Goal: Task Accomplishment & Management: Use online tool/utility

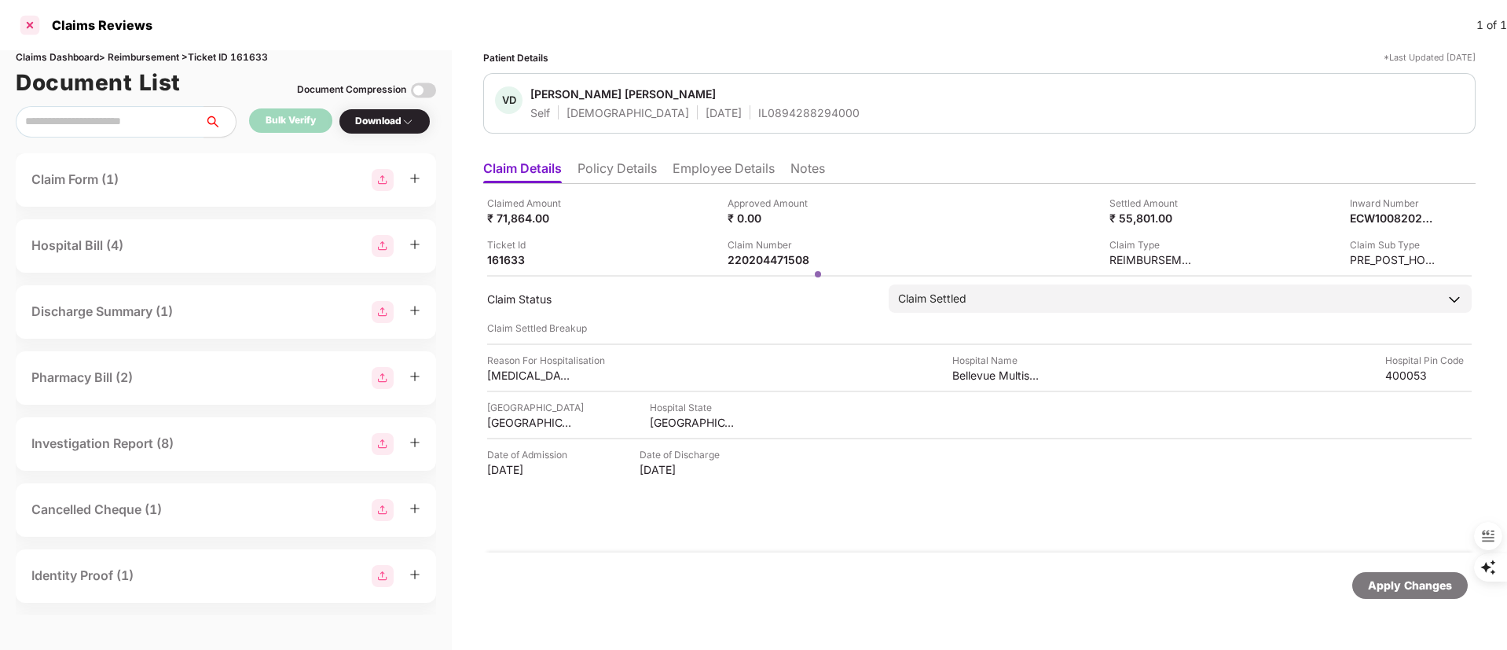
click at [33, 16] on div at bounding box center [29, 25] width 25 height 25
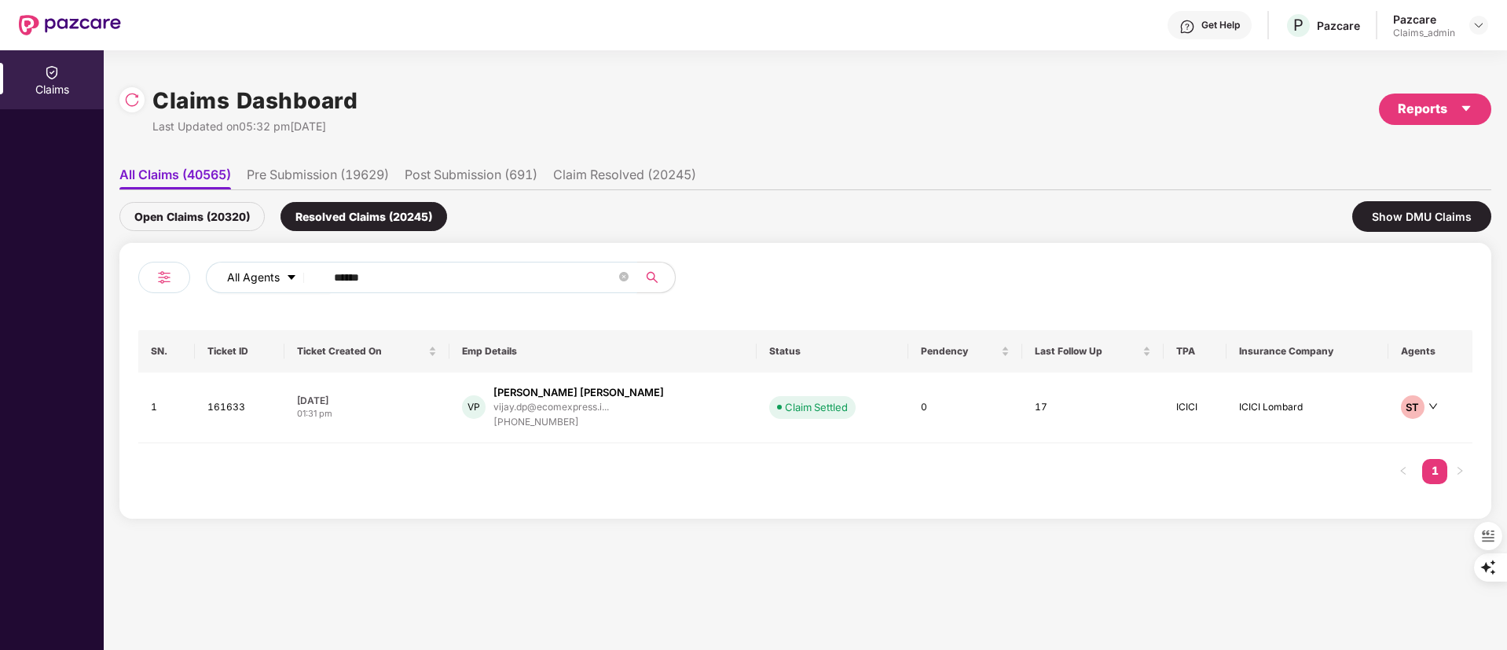
drag, startPoint x: 445, startPoint y: 273, endPoint x: 261, endPoint y: 281, distance: 184.8
click at [269, 281] on div "All Agents ******" at bounding box center [606, 277] width 800 height 31
paste input "text"
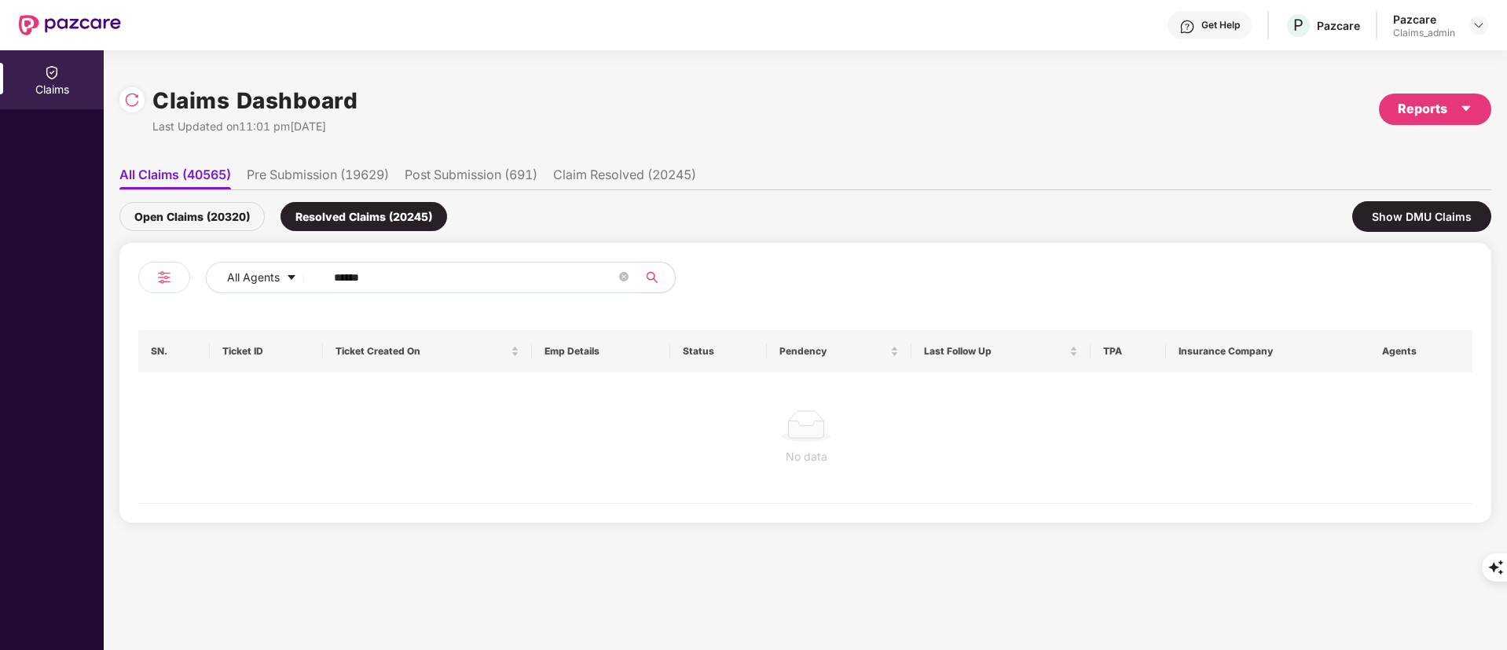
type input "******"
click at [186, 212] on div "Open Claims (20320)" at bounding box center [191, 216] width 145 height 29
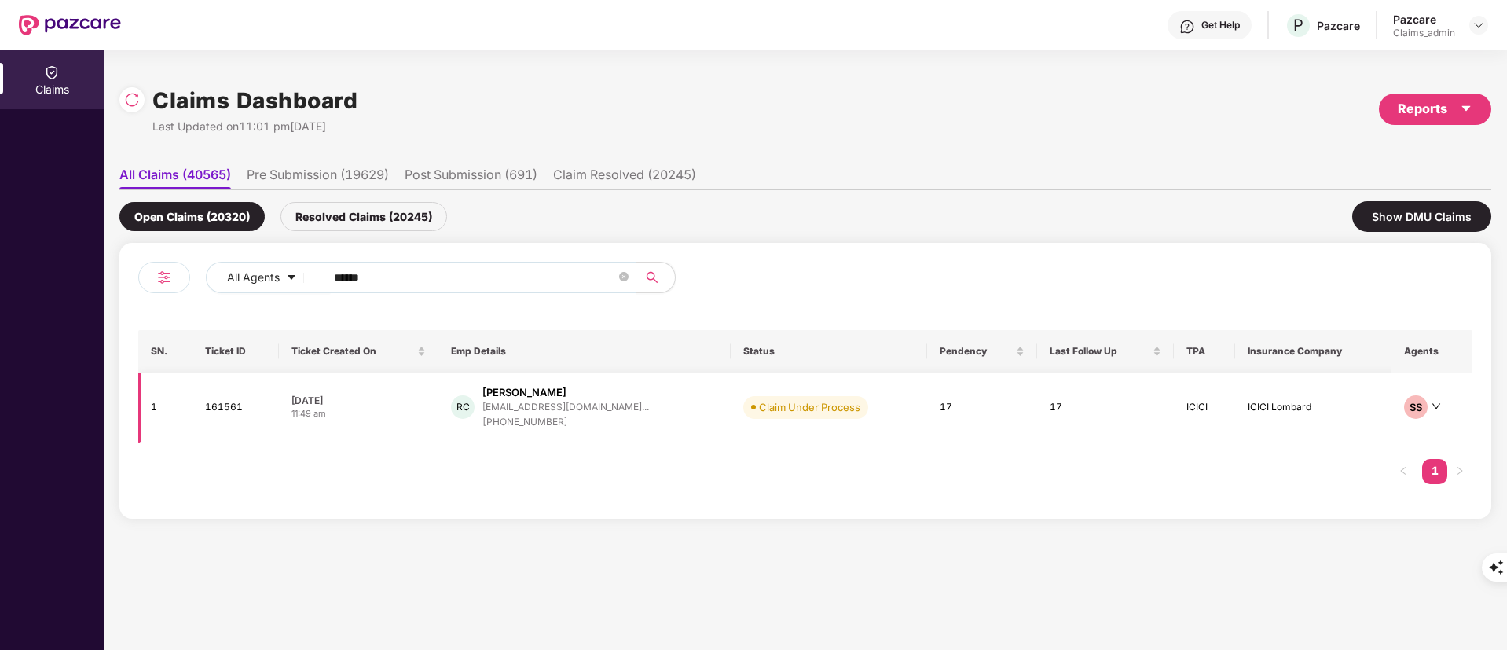
click at [625, 429] on td "RC [PERSON_NAME] [PERSON_NAME][EMAIL_ADDRESS][DOMAIN_NAME]... [PHONE_NUMBER]" at bounding box center [584, 407] width 292 height 71
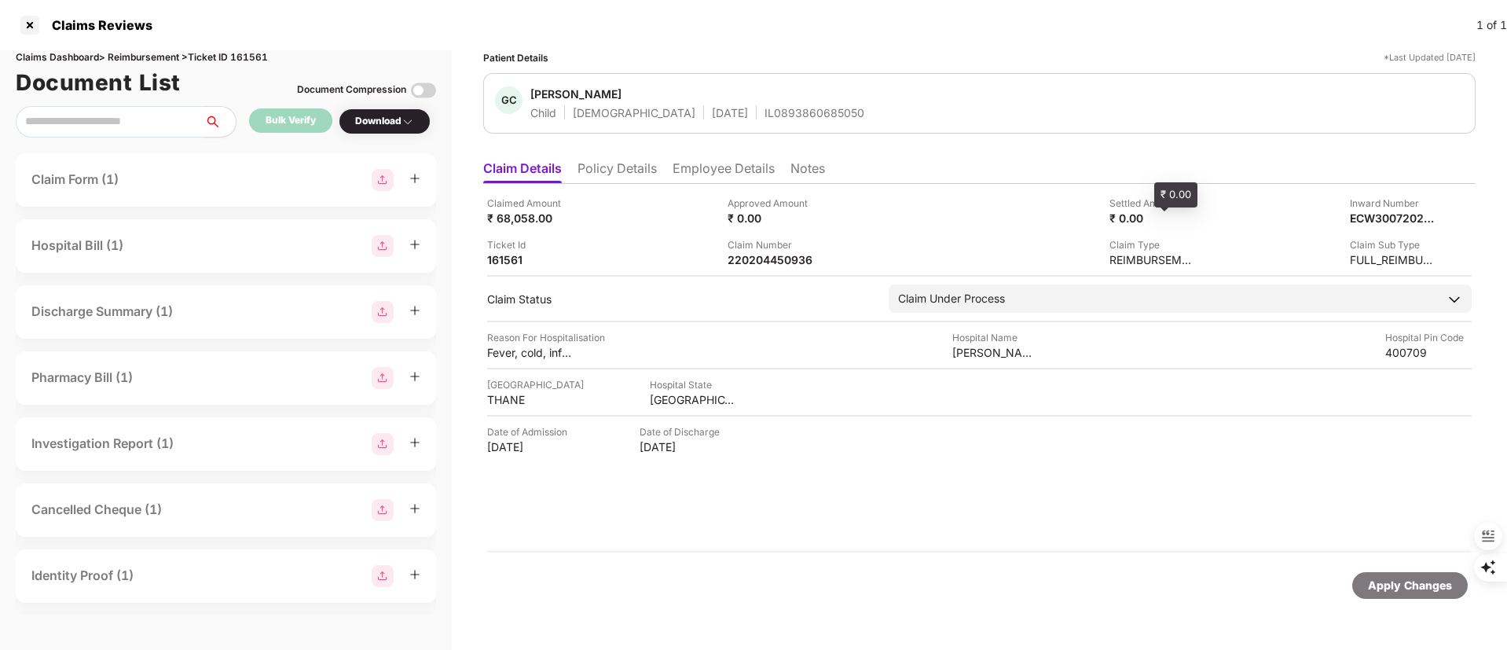
click at [1135, 218] on div "₹ 0.00" at bounding box center [1152, 218] width 86 height 15
click at [1160, 221] on div "₹ 0.00" at bounding box center [1152, 218] width 86 height 15
click at [1141, 215] on div "₹ 0.00" at bounding box center [1152, 218] width 86 height 15
click at [1120, 219] on div "₹ 0.00" at bounding box center [1152, 218] width 86 height 15
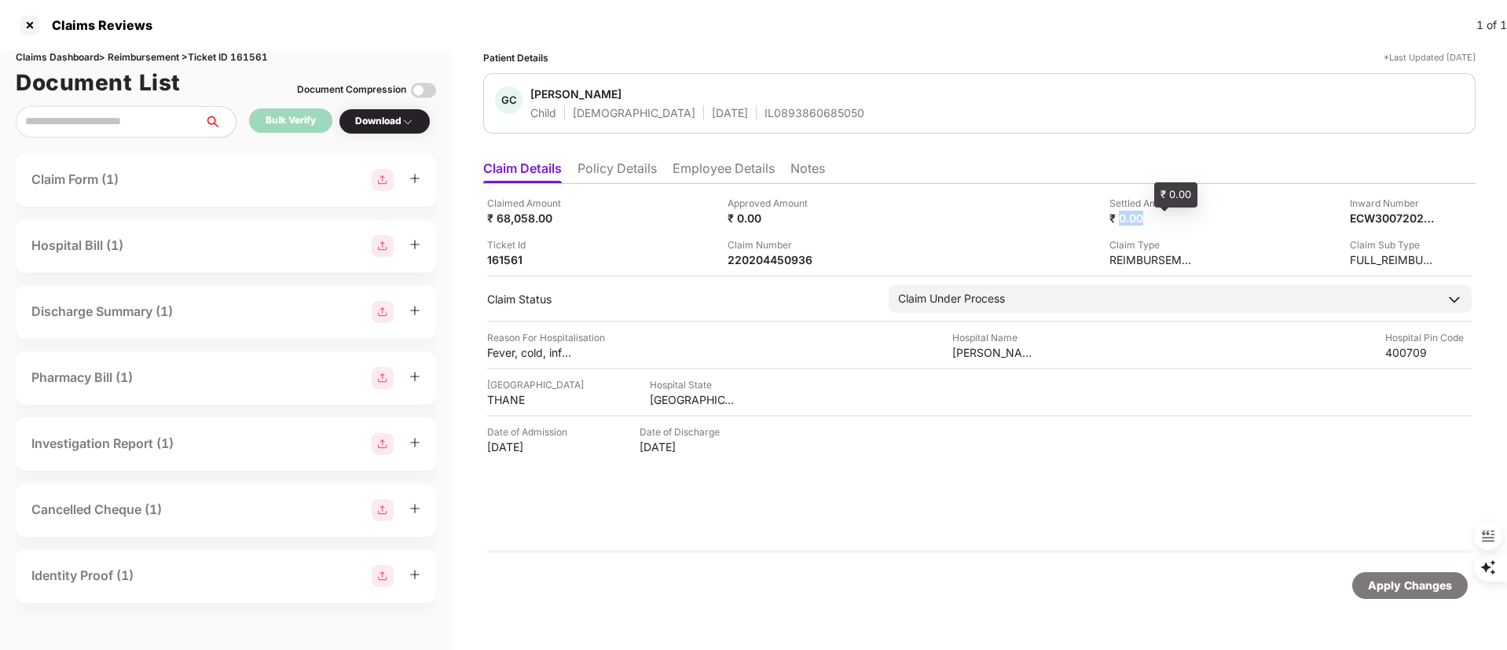
click at [1178, 220] on div "₹ 0.00" at bounding box center [1152, 218] width 86 height 15
click at [1202, 218] on div "Claimed Amount ₹ 68,058.00 Approved Amount ₹ 0.00 Settled Amount ₹ 0.00 Inward …" at bounding box center [979, 231] width 984 height 71
click at [1156, 219] on div "₹ 0.00" at bounding box center [1152, 218] width 86 height 15
drag, startPoint x: 747, startPoint y: 199, endPoint x: 758, endPoint y: 214, distance: 19.2
click at [749, 203] on div "Approved Amount" at bounding box center [770, 203] width 86 height 15
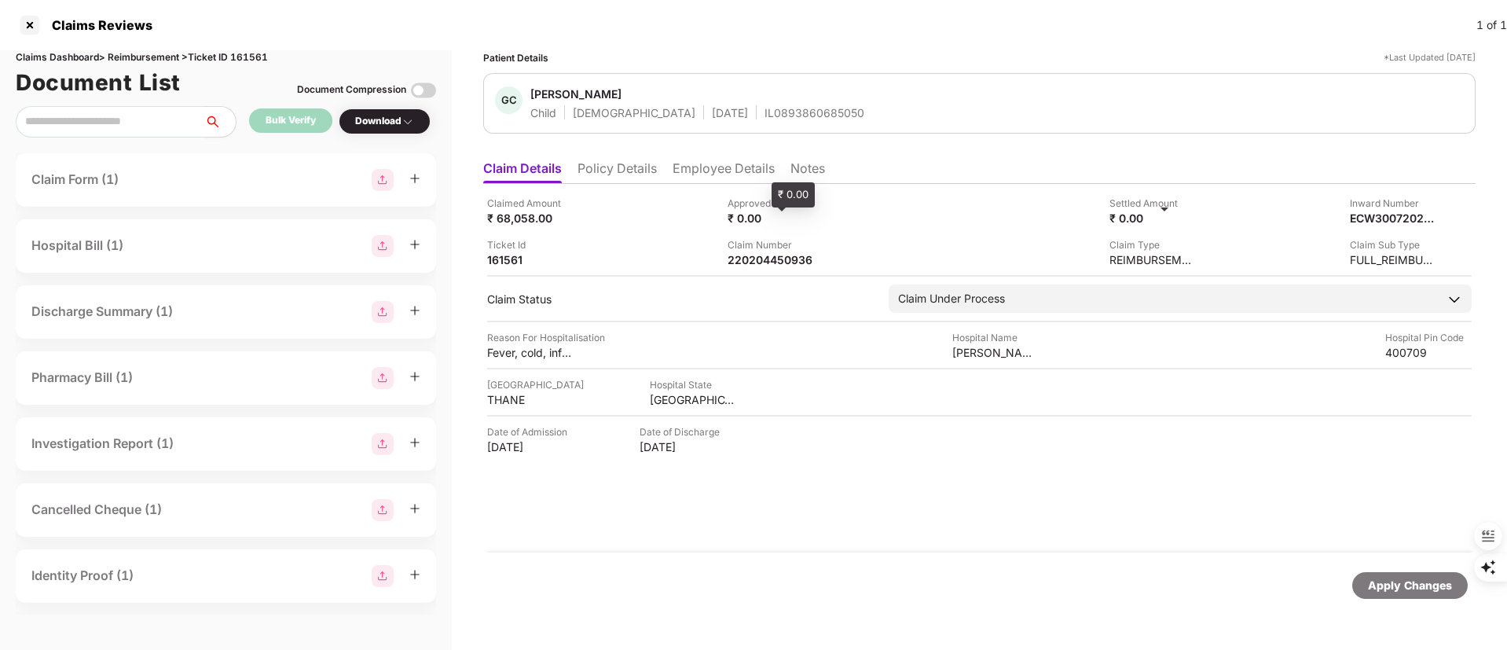
click at [758, 214] on div "₹ 0.00" at bounding box center [770, 218] width 86 height 15
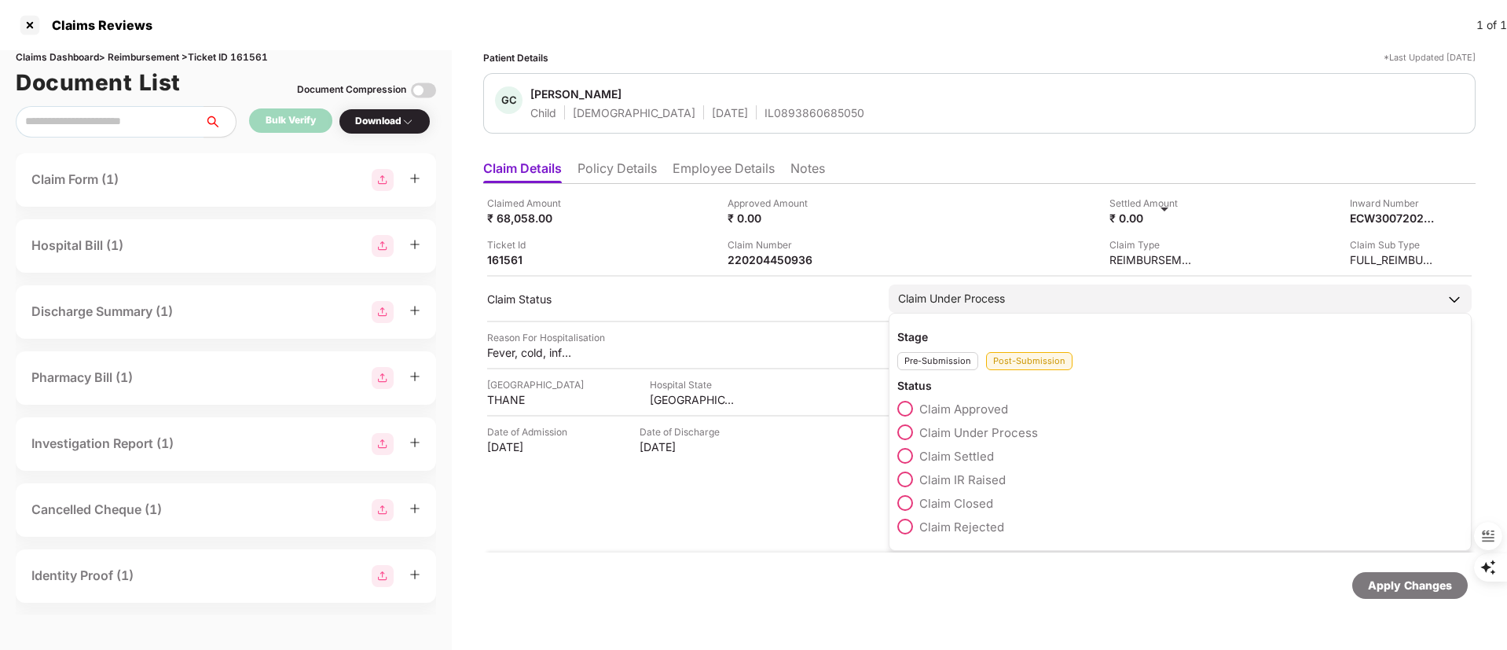
click at [957, 454] on span "Claim Settled" at bounding box center [956, 456] width 75 height 15
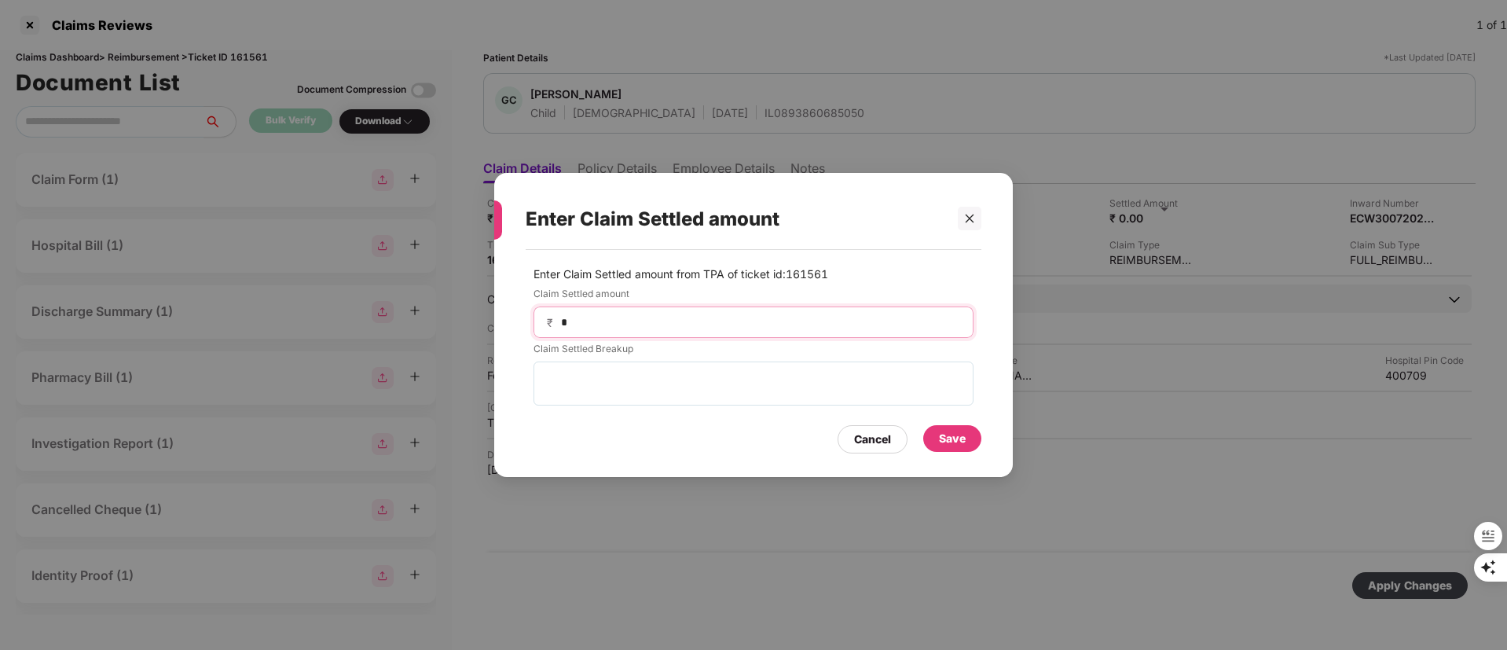
click at [738, 330] on input "*" at bounding box center [759, 322] width 401 height 16
type input "*****"
click at [953, 441] on div "Save" at bounding box center [952, 438] width 27 height 17
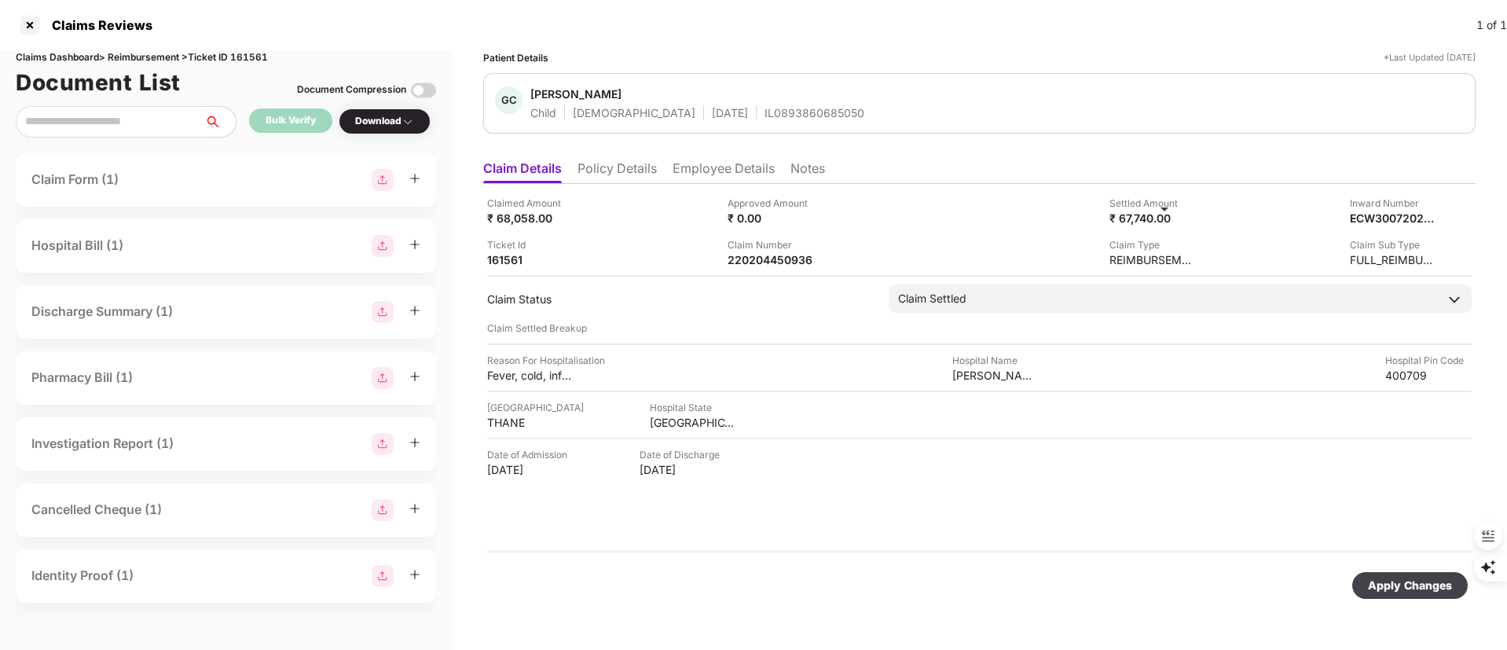
click at [1384, 588] on div "Apply Changes" at bounding box center [1410, 585] width 84 height 17
